Goal: Navigation & Orientation: Find specific page/section

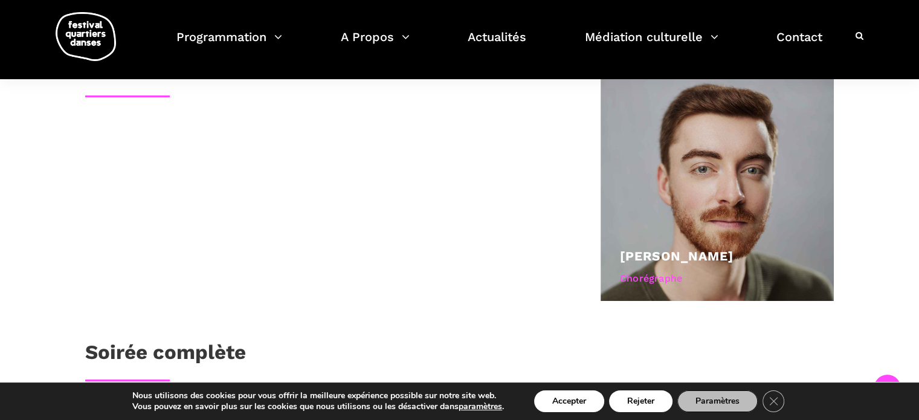
scroll to position [636, 0]
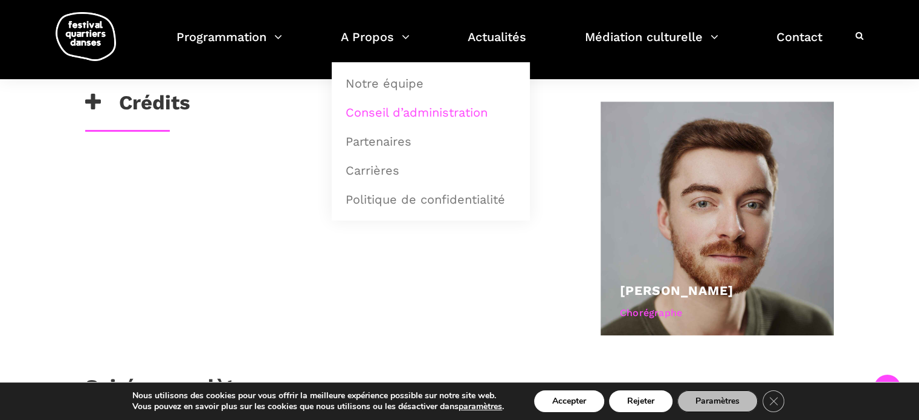
click at [414, 106] on link "Conseil d’administration" at bounding box center [430, 113] width 185 height 28
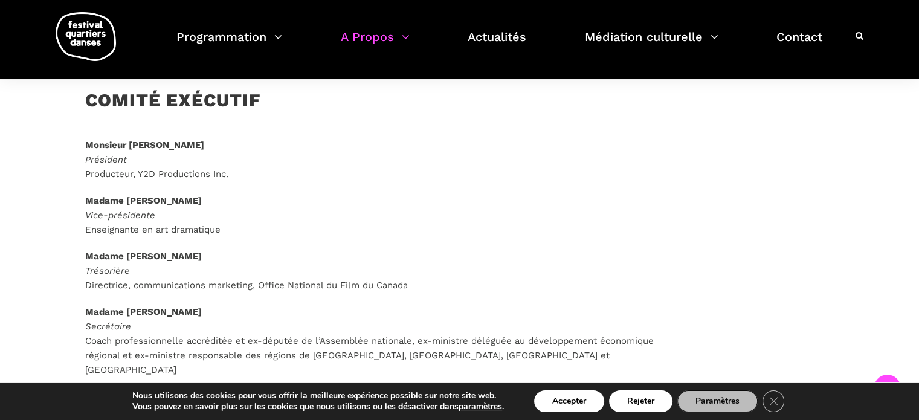
scroll to position [786, 0]
click at [500, 33] on link "Actualités" at bounding box center [497, 45] width 59 height 36
